Goal: Task Accomplishment & Management: Complete application form

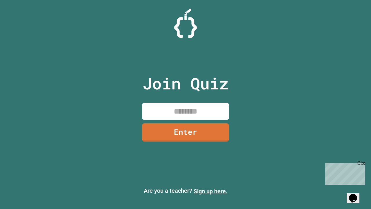
click at [210, 191] on link "Sign up here." at bounding box center [211, 191] width 34 height 7
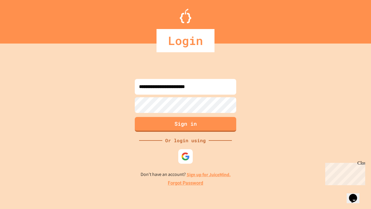
type input "**********"
